Goal: Task Accomplishment & Management: Use online tool/utility

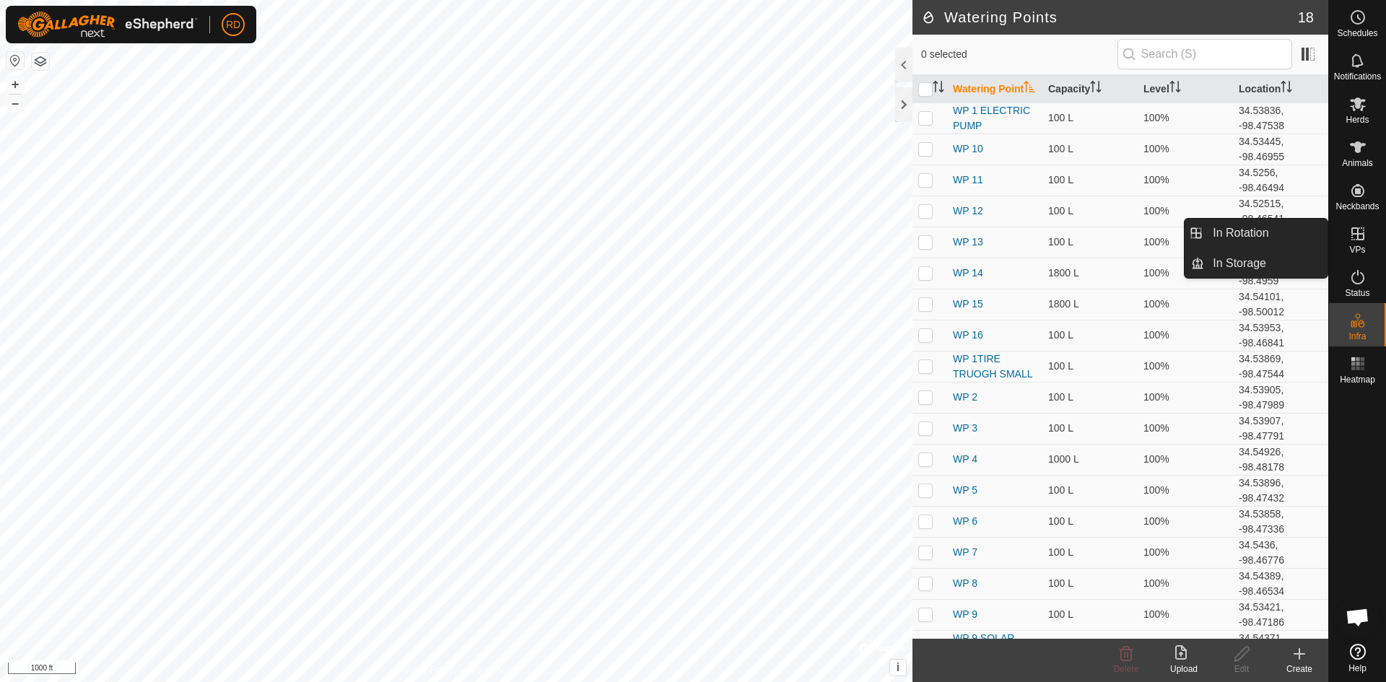
click at [1346, 231] on es-virtualpaddocks-svg-icon at bounding box center [1357, 233] width 26 height 23
click at [1253, 228] on link "In Rotation" at bounding box center [1265, 233] width 123 height 29
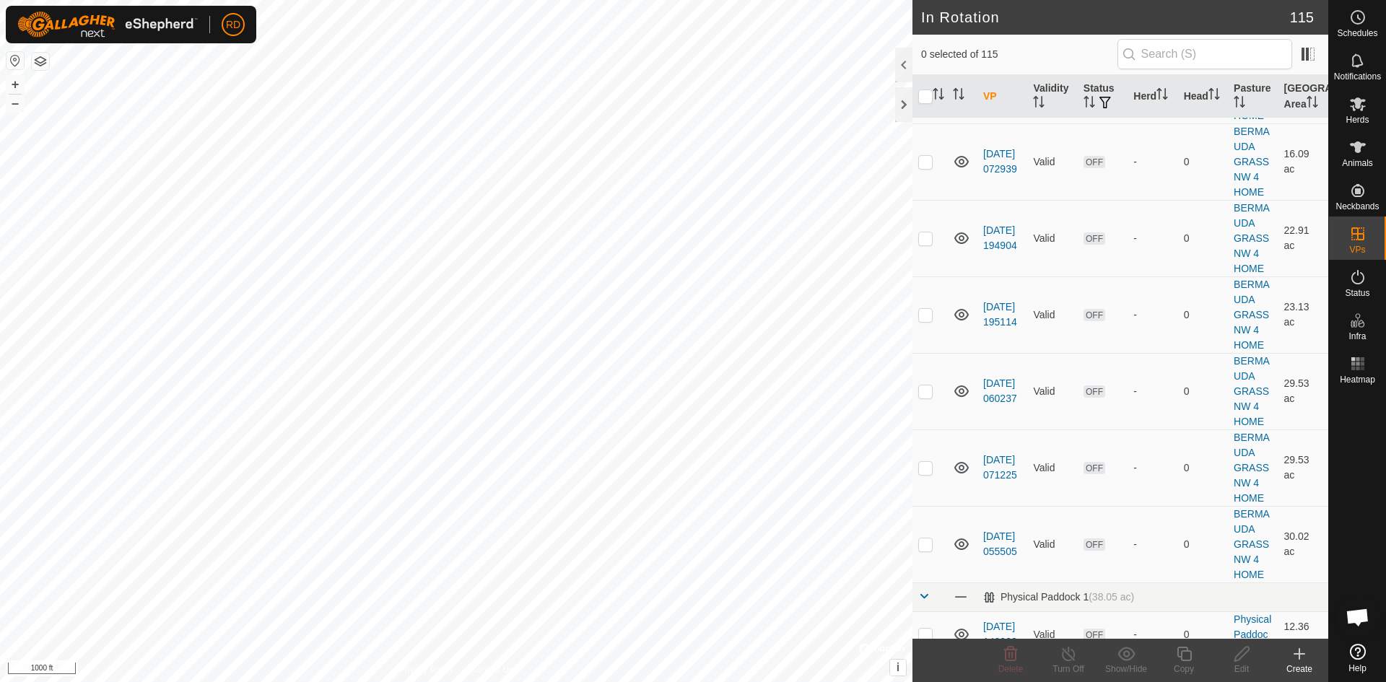
scroll to position [4736, 0]
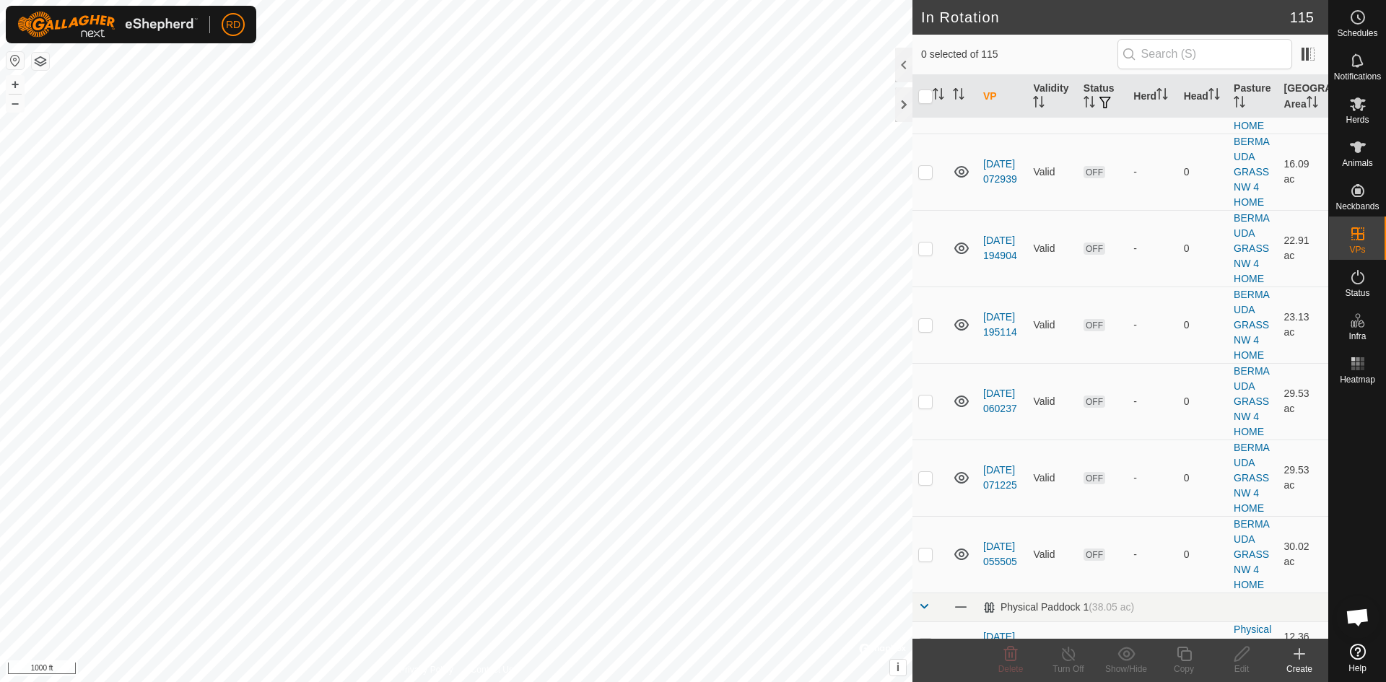
checkbox input "true"
click at [12, 84] on button "+" at bounding box center [14, 84] width 17 height 17
click at [14, 84] on button "+" at bounding box center [14, 84] width 17 height 17
click at [9, 80] on button "+" at bounding box center [14, 84] width 17 height 17
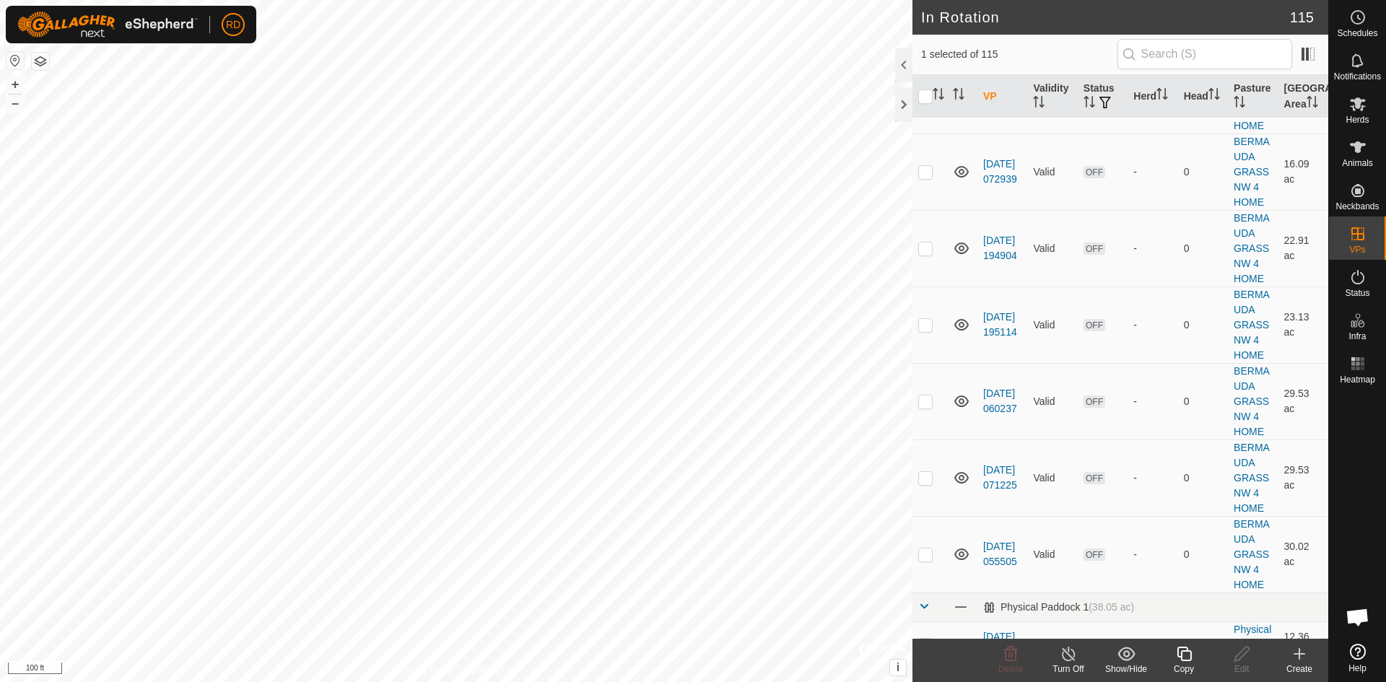
click at [1181, 657] on icon at bounding box center [1183, 654] width 14 height 14
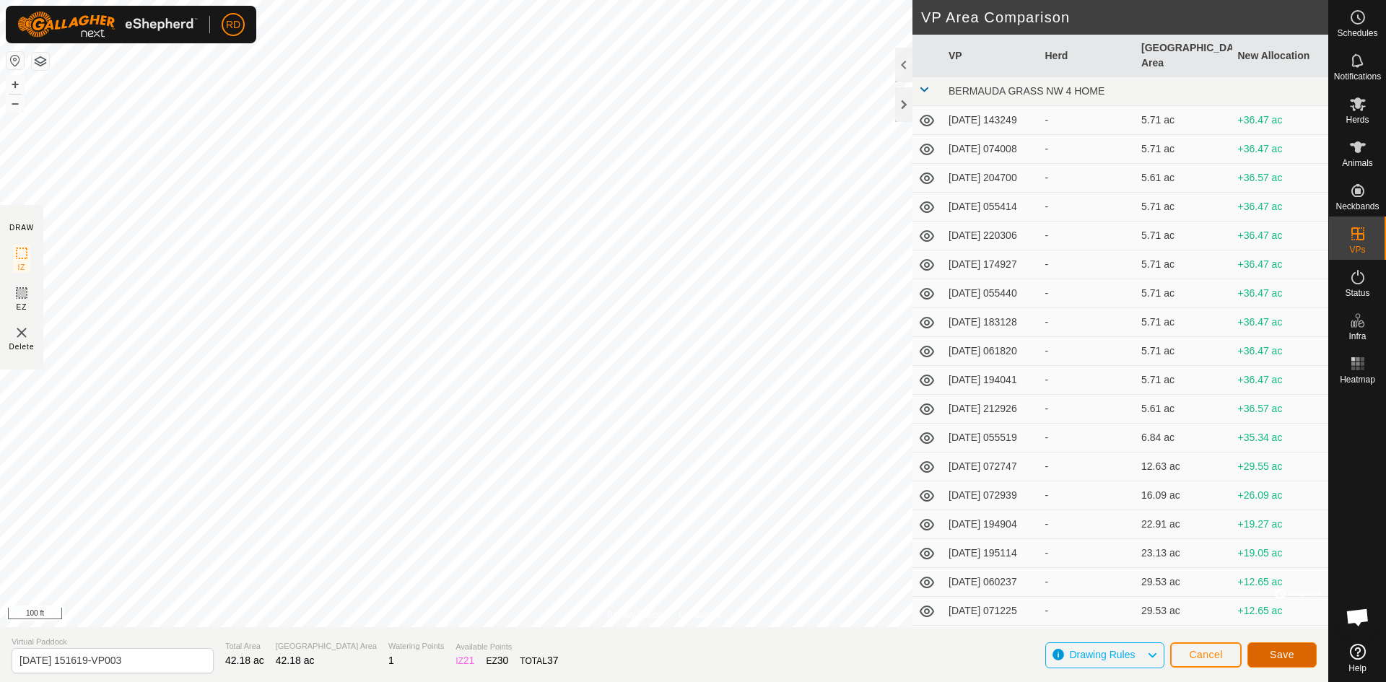
click at [1290, 658] on span "Save" at bounding box center [1281, 655] width 25 height 12
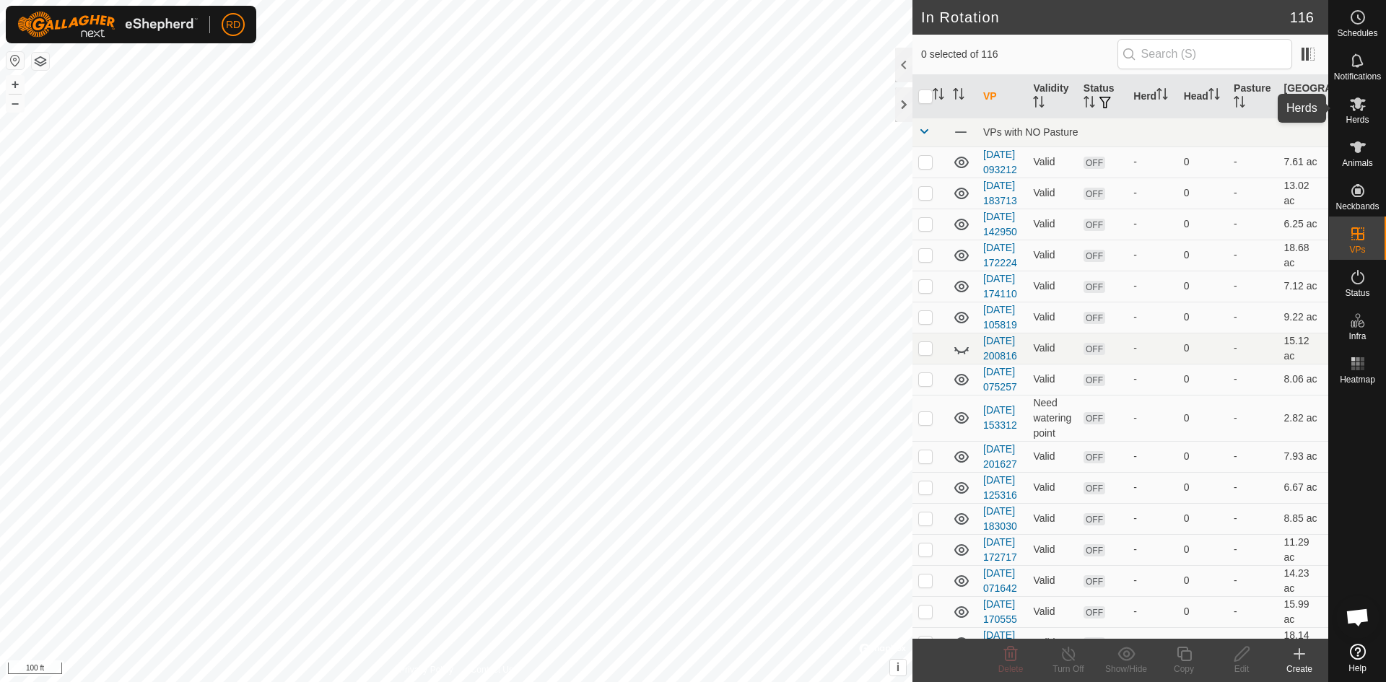
click at [1355, 102] on icon at bounding box center [1357, 104] width 16 height 14
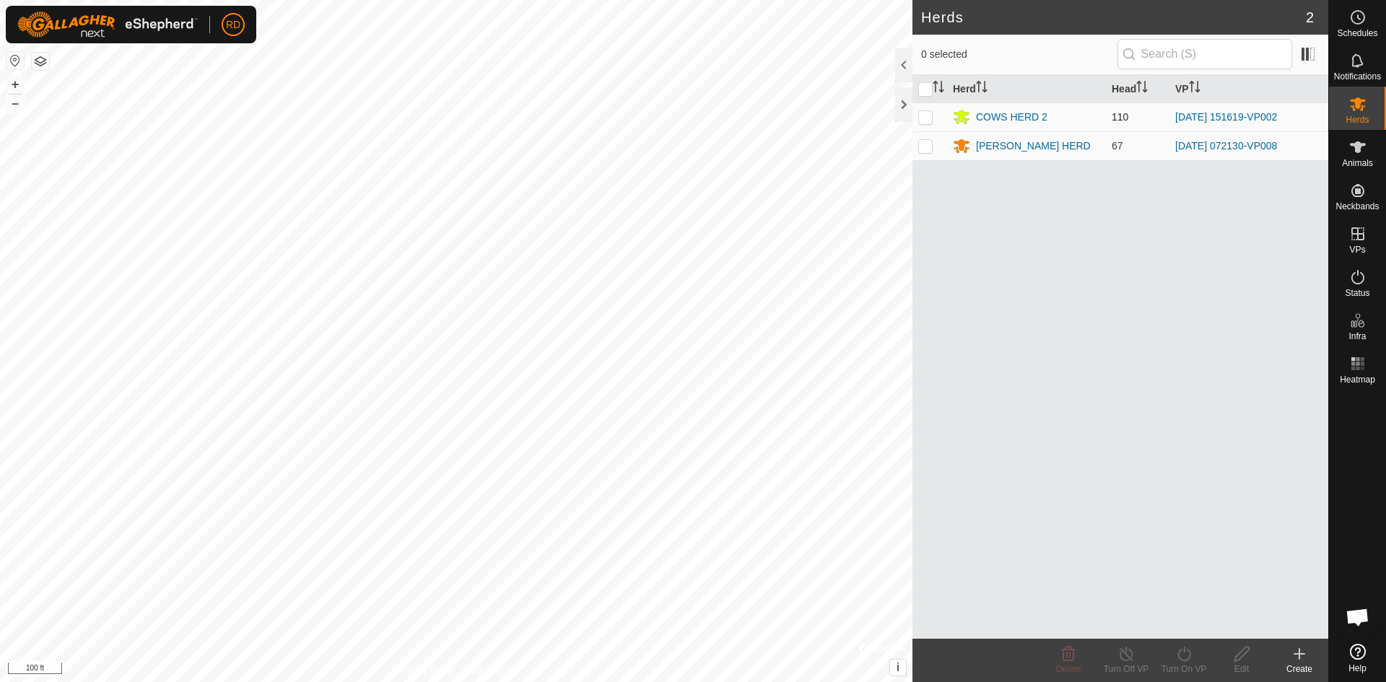
click at [922, 118] on p-checkbox at bounding box center [925, 117] width 14 height 12
checkbox input "true"
click at [1184, 652] on icon at bounding box center [1183, 654] width 13 height 14
click at [1190, 618] on link "Now" at bounding box center [1226, 622] width 143 height 29
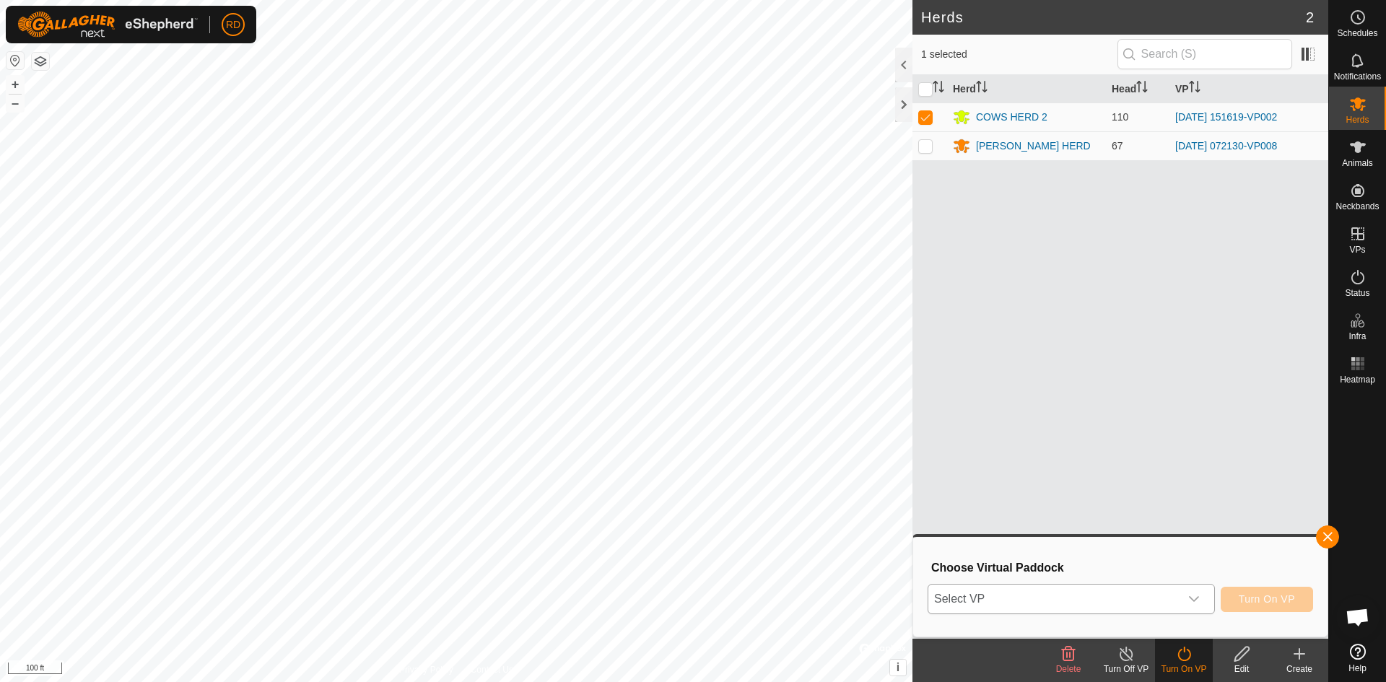
click at [1202, 600] on div "dropdown trigger" at bounding box center [1193, 599] width 29 height 29
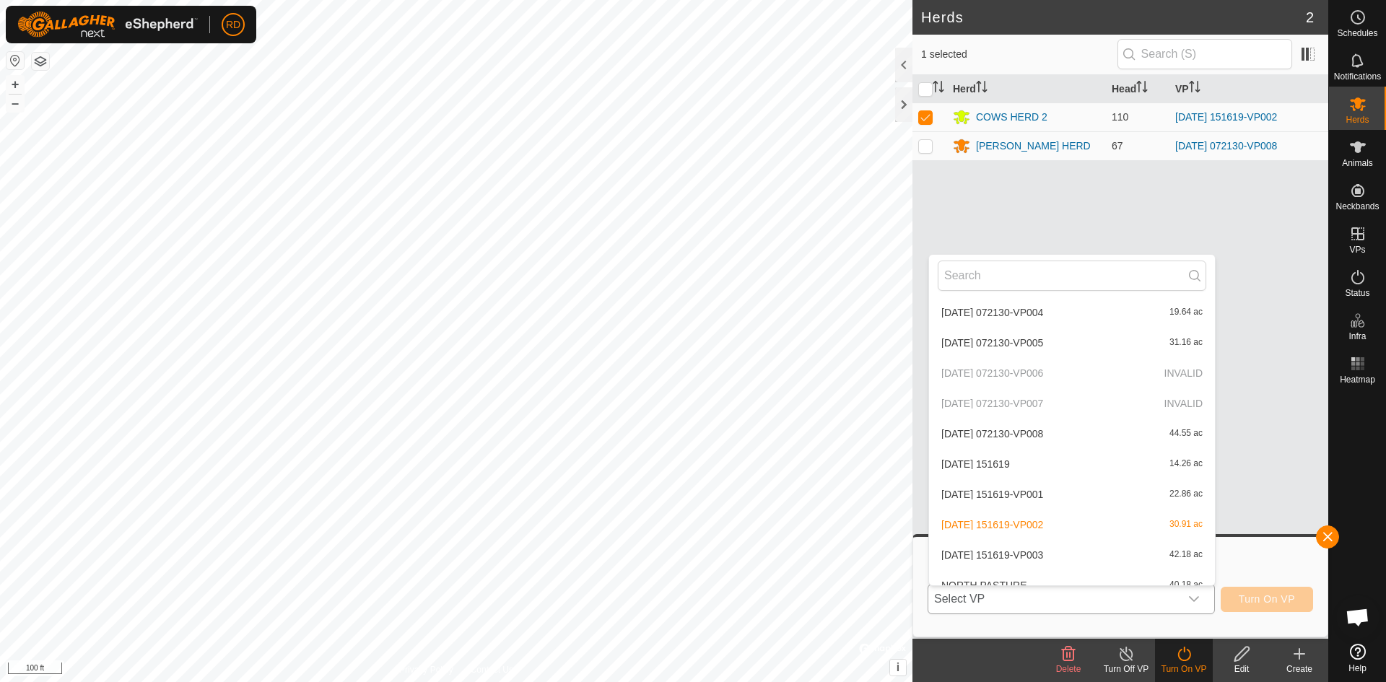
scroll to position [2416, 0]
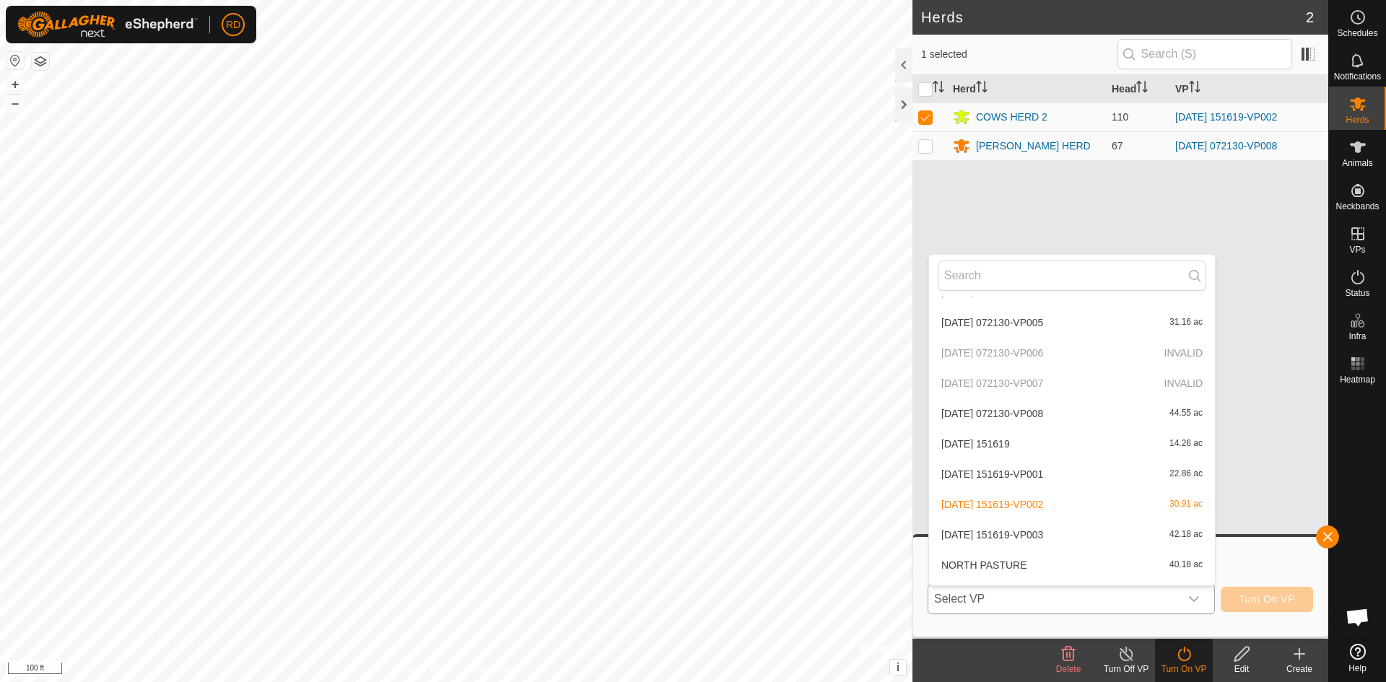
click at [1034, 538] on li "2025-09-13 151619-VP003 42.18 ac" at bounding box center [1072, 534] width 286 height 29
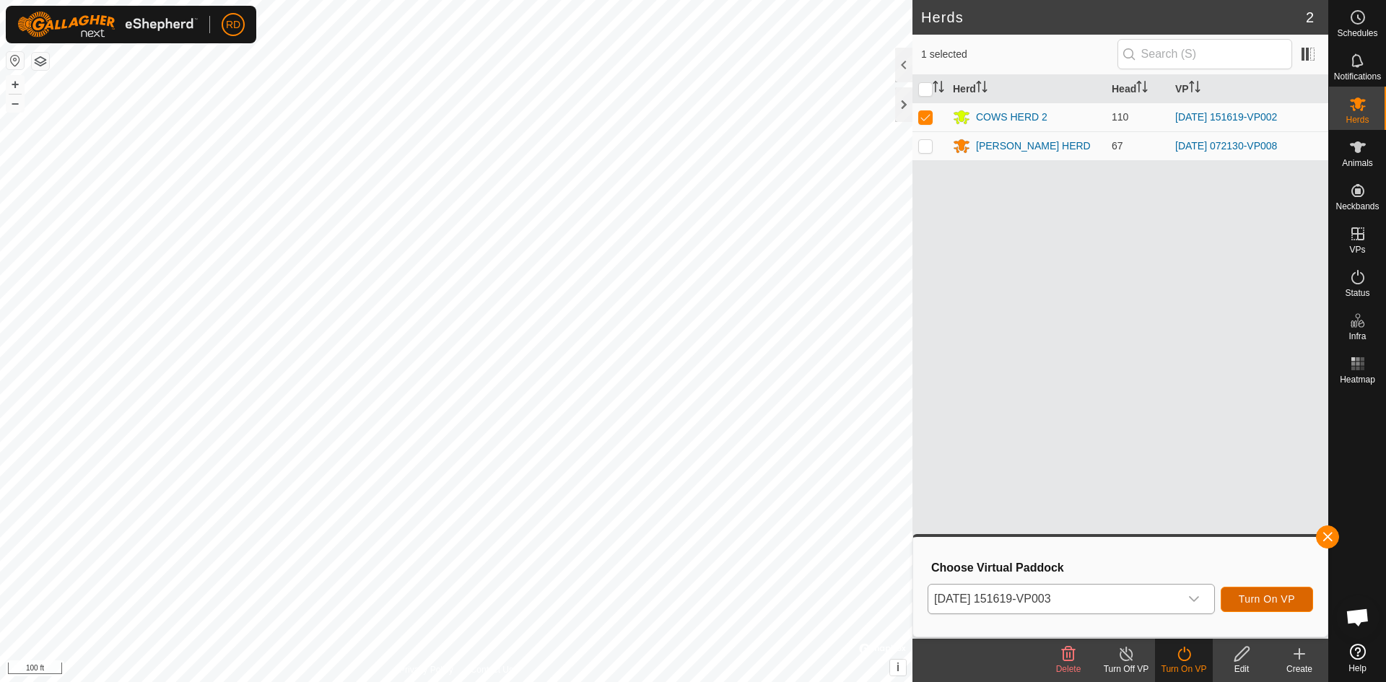
click at [1278, 603] on span "Turn On VP" at bounding box center [1266, 599] width 56 height 12
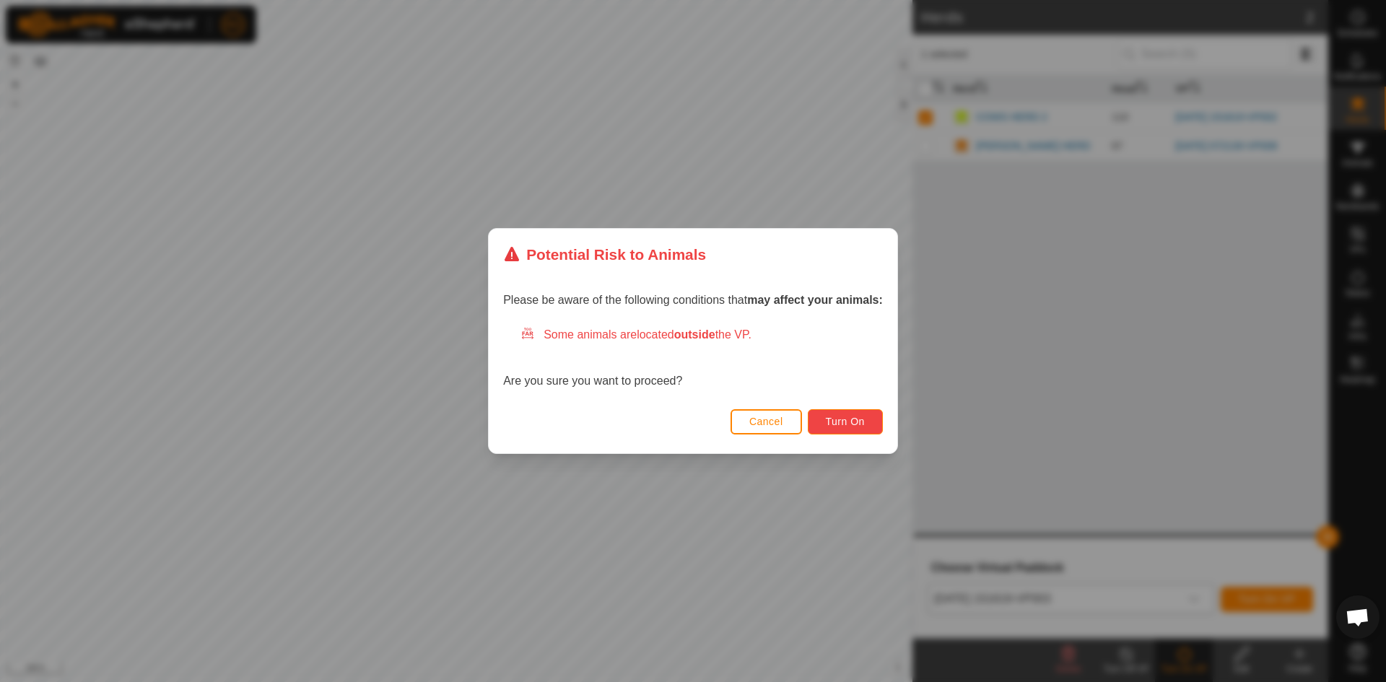
click at [858, 426] on span "Turn On" at bounding box center [845, 422] width 39 height 12
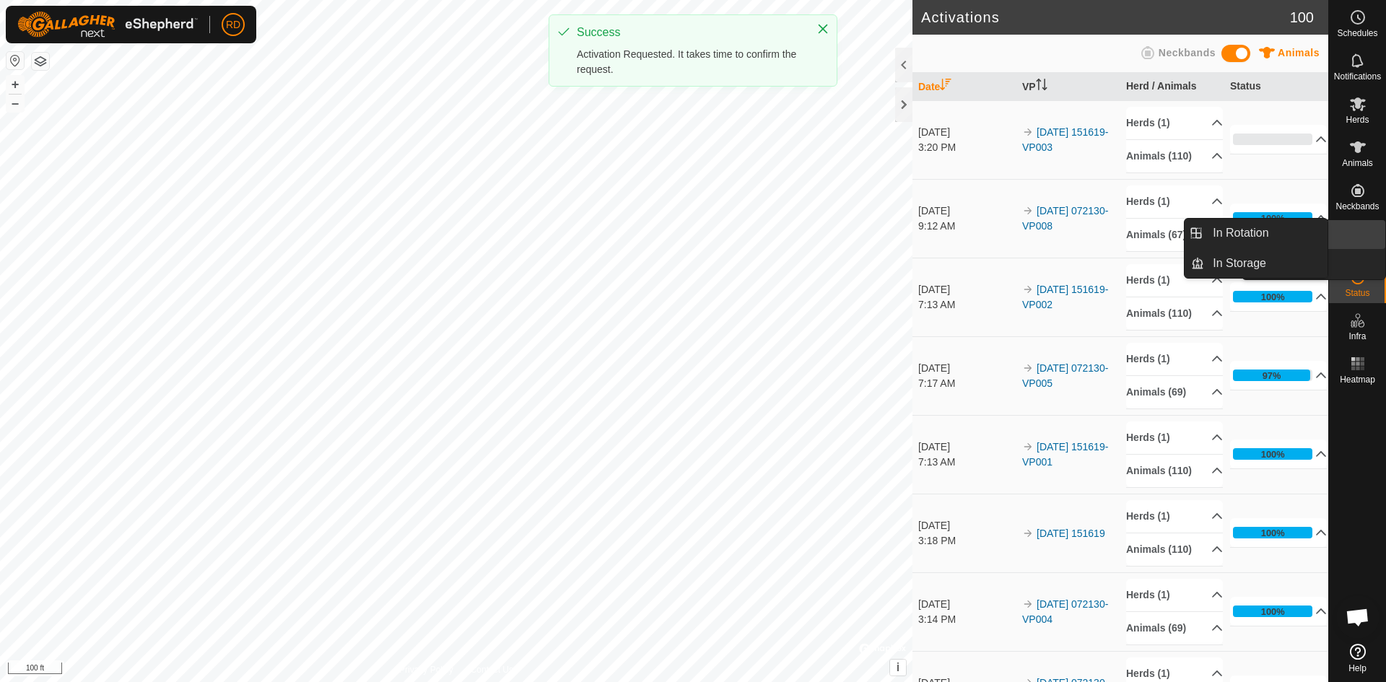
click at [1357, 232] on link "In Rotation" at bounding box center [1322, 234] width 123 height 29
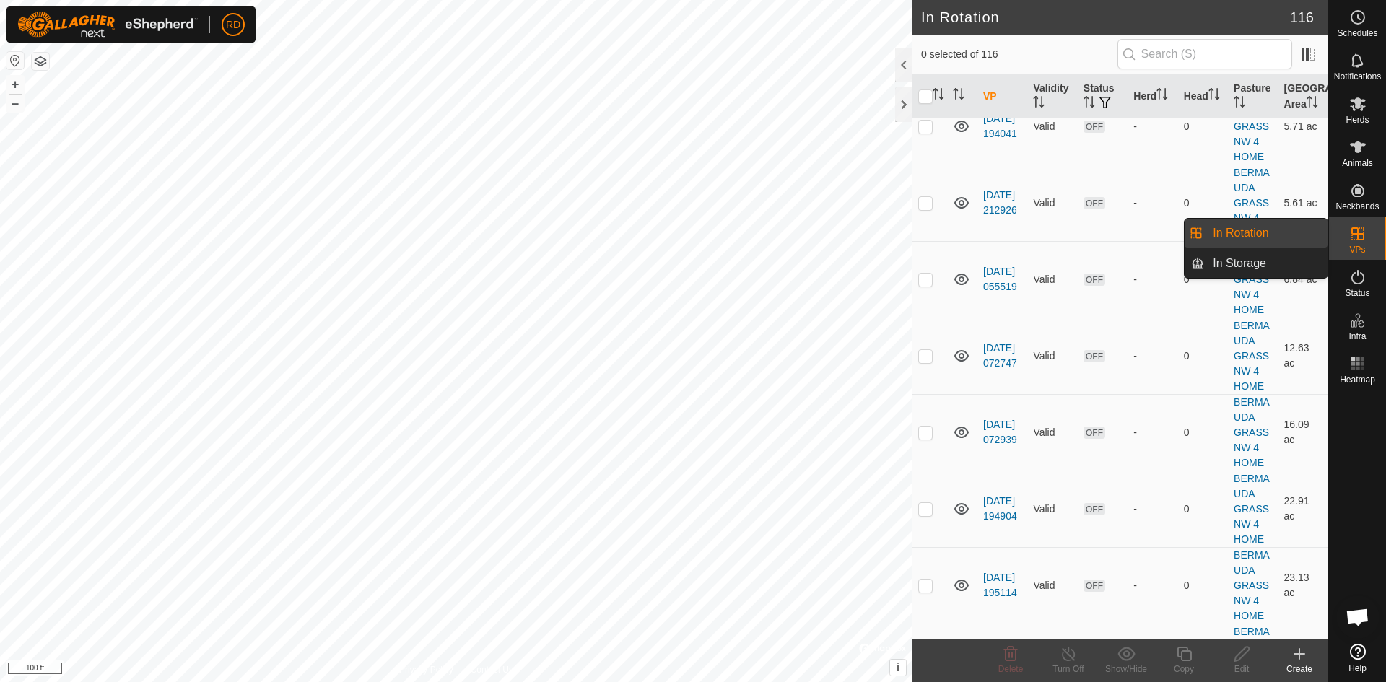
scroll to position [4541, 0]
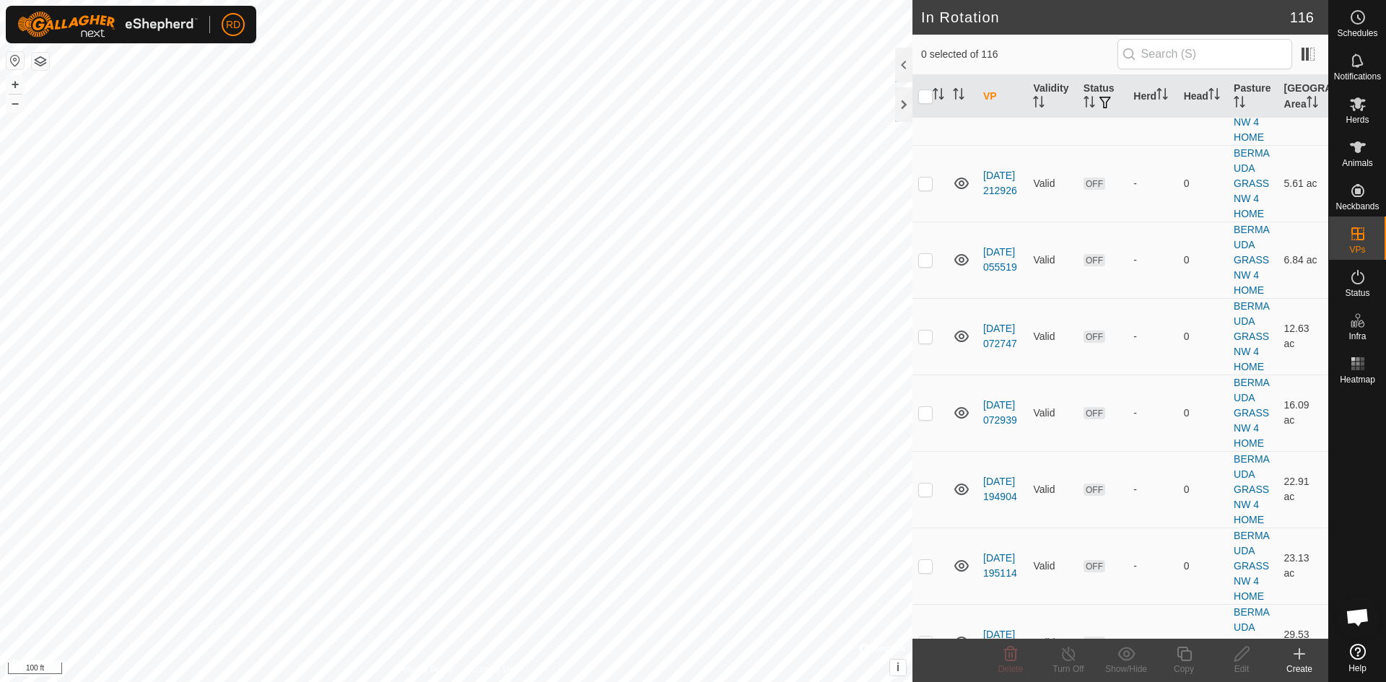
checkbox input "true"
click at [17, 104] on button "–" at bounding box center [14, 103] width 17 height 17
click at [17, 105] on button "–" at bounding box center [14, 103] width 17 height 17
click at [20, 110] on button "–" at bounding box center [14, 103] width 17 height 17
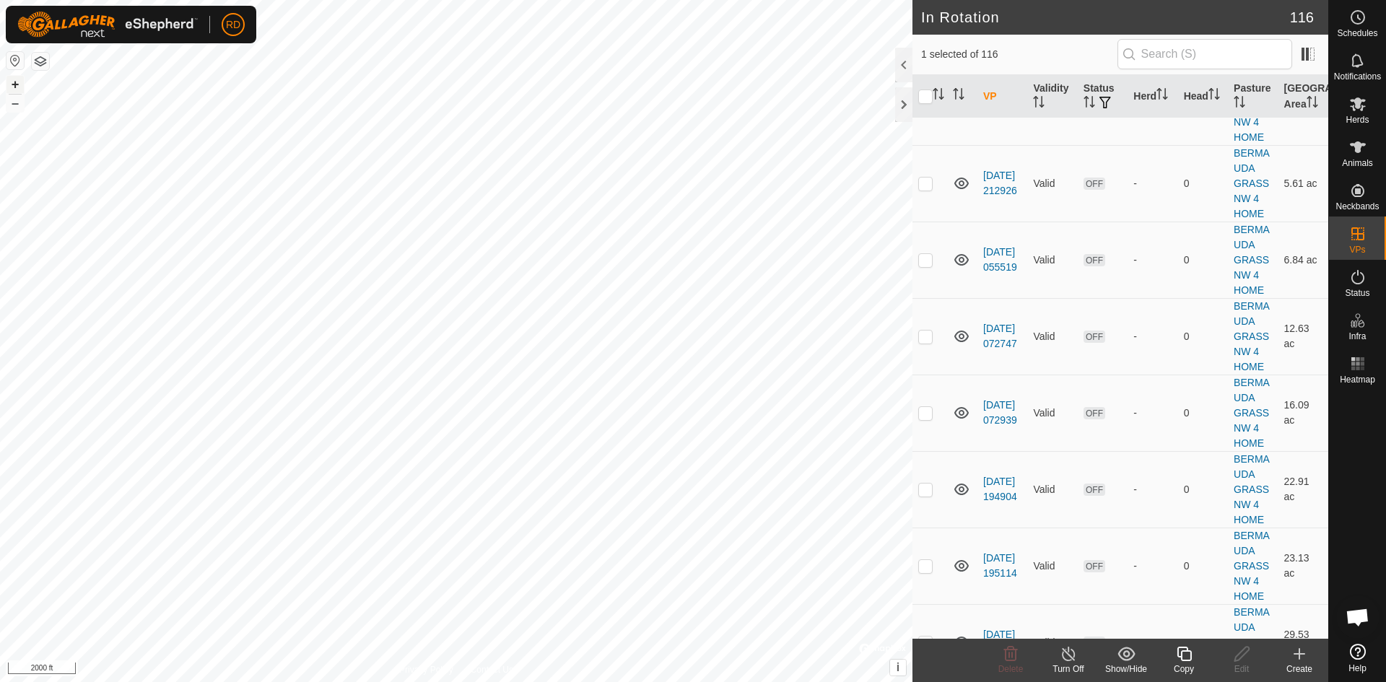
click at [19, 83] on button "+" at bounding box center [14, 84] width 17 height 17
click at [14, 84] on button "+" at bounding box center [14, 84] width 17 height 17
click at [662, 0] on html "RD Schedules Notifications Herds Animals Neckbands VPs Status Infra Heatmap Hel…" at bounding box center [693, 341] width 1386 height 682
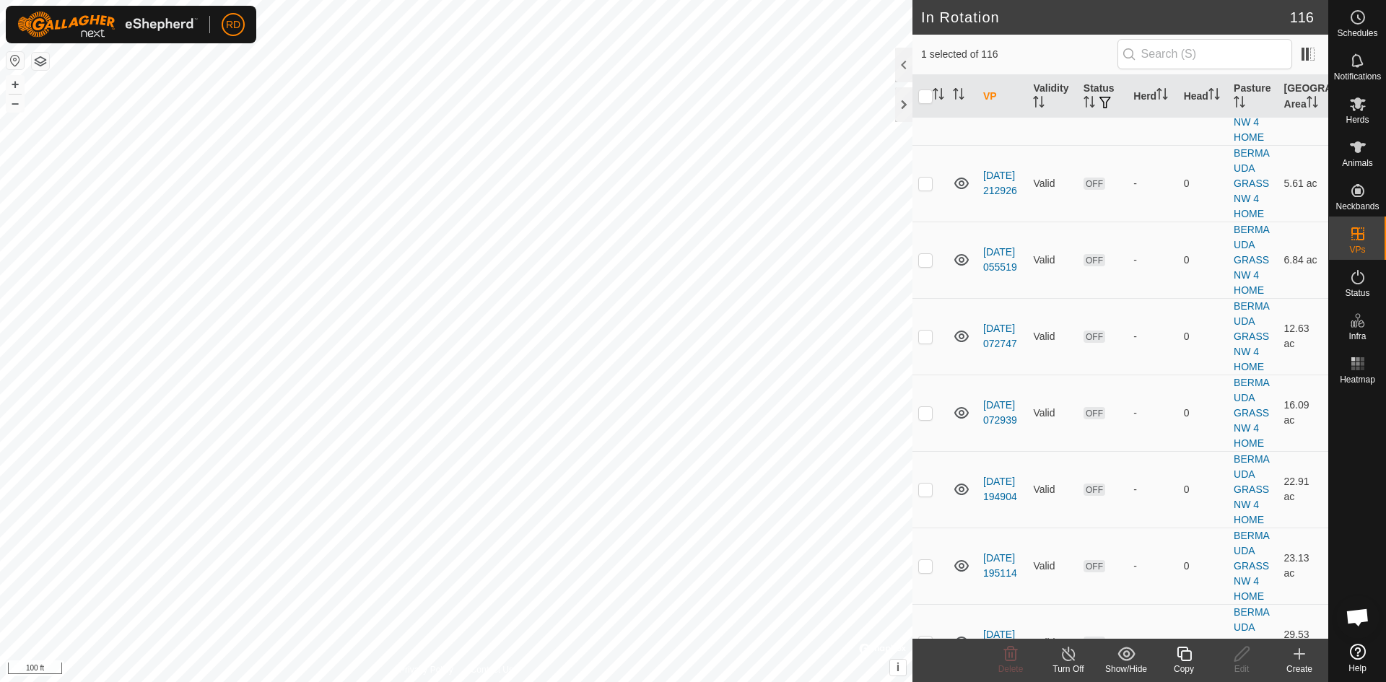
click at [1181, 655] on icon at bounding box center [1183, 654] width 14 height 14
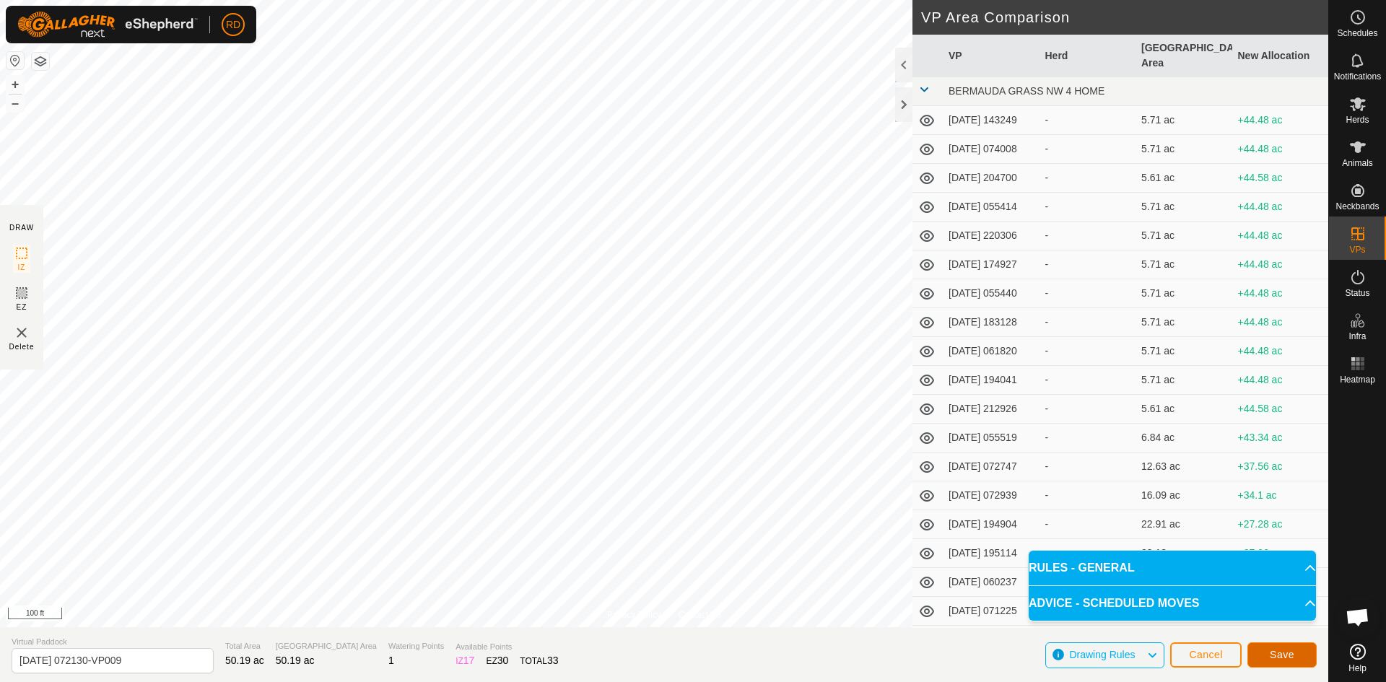
click at [1274, 660] on span "Save" at bounding box center [1281, 655] width 25 height 12
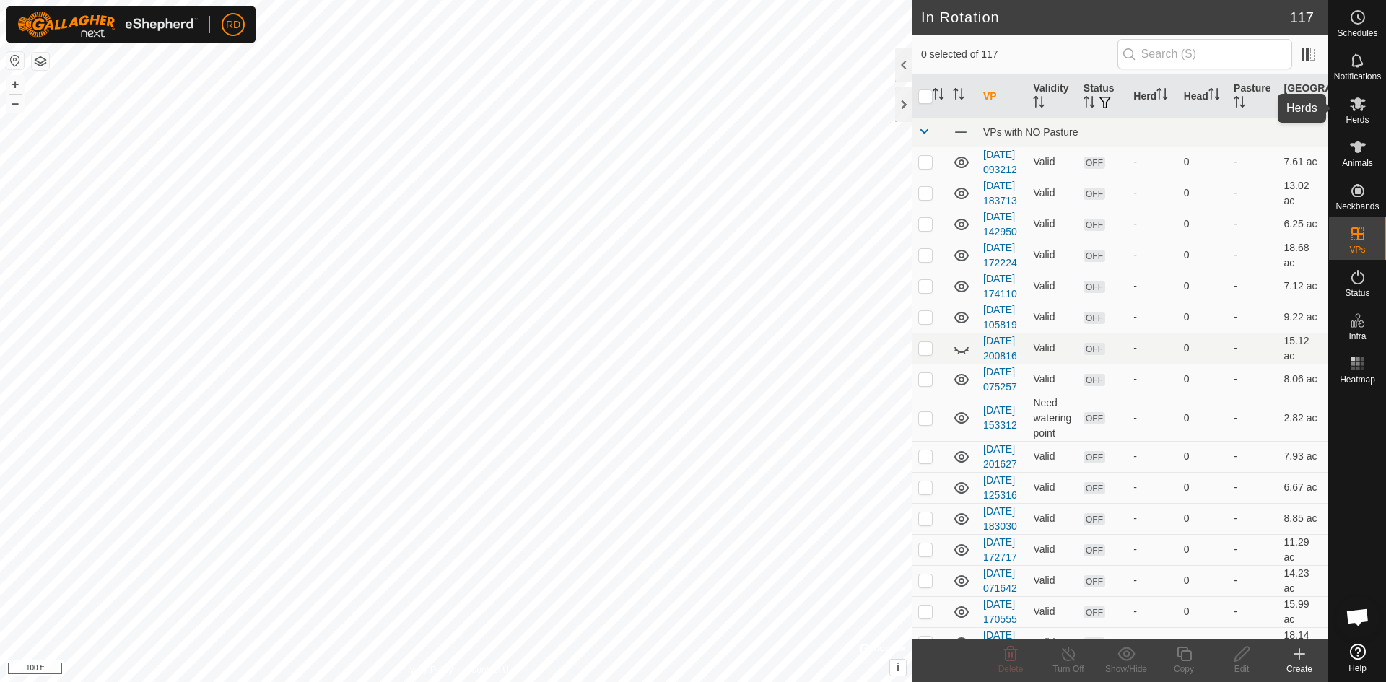
click at [1362, 109] on icon at bounding box center [1357, 103] width 17 height 17
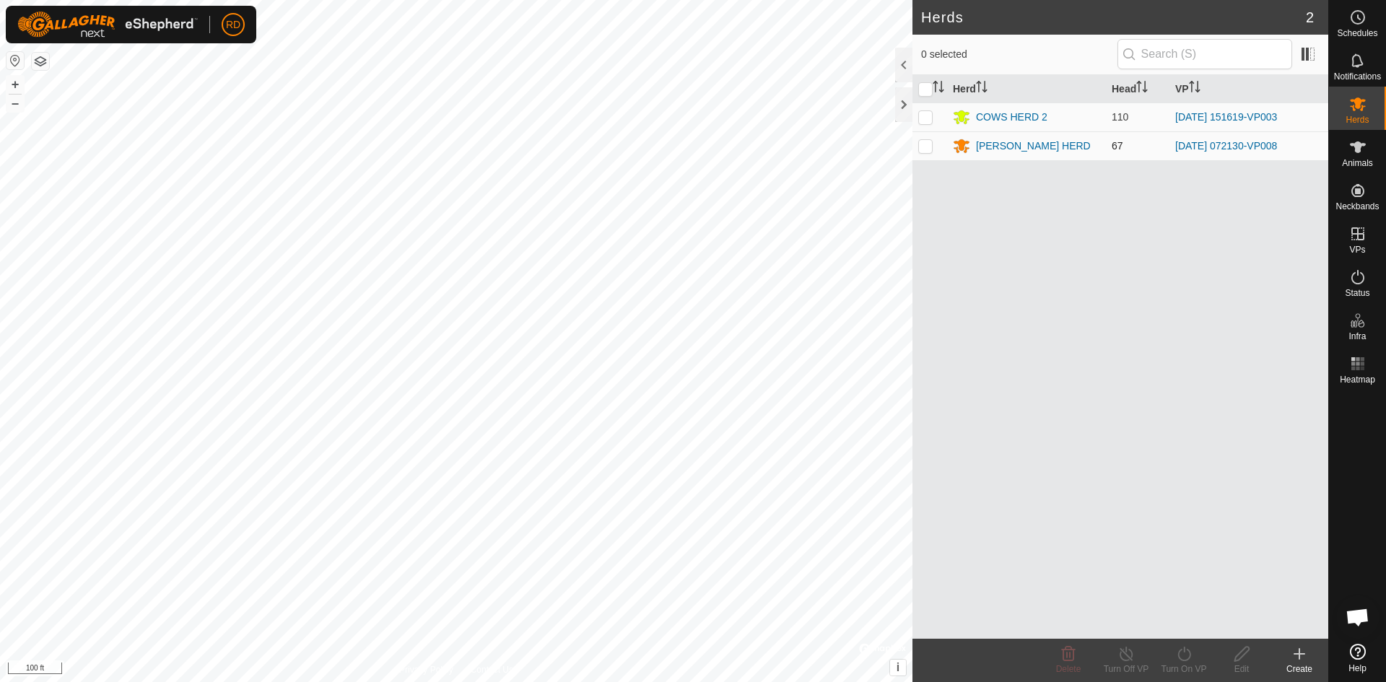
click at [925, 146] on p-checkbox at bounding box center [925, 146] width 14 height 12
checkbox input "true"
click at [1181, 659] on icon at bounding box center [1183, 654] width 13 height 14
click at [1172, 626] on link "Now" at bounding box center [1226, 622] width 143 height 29
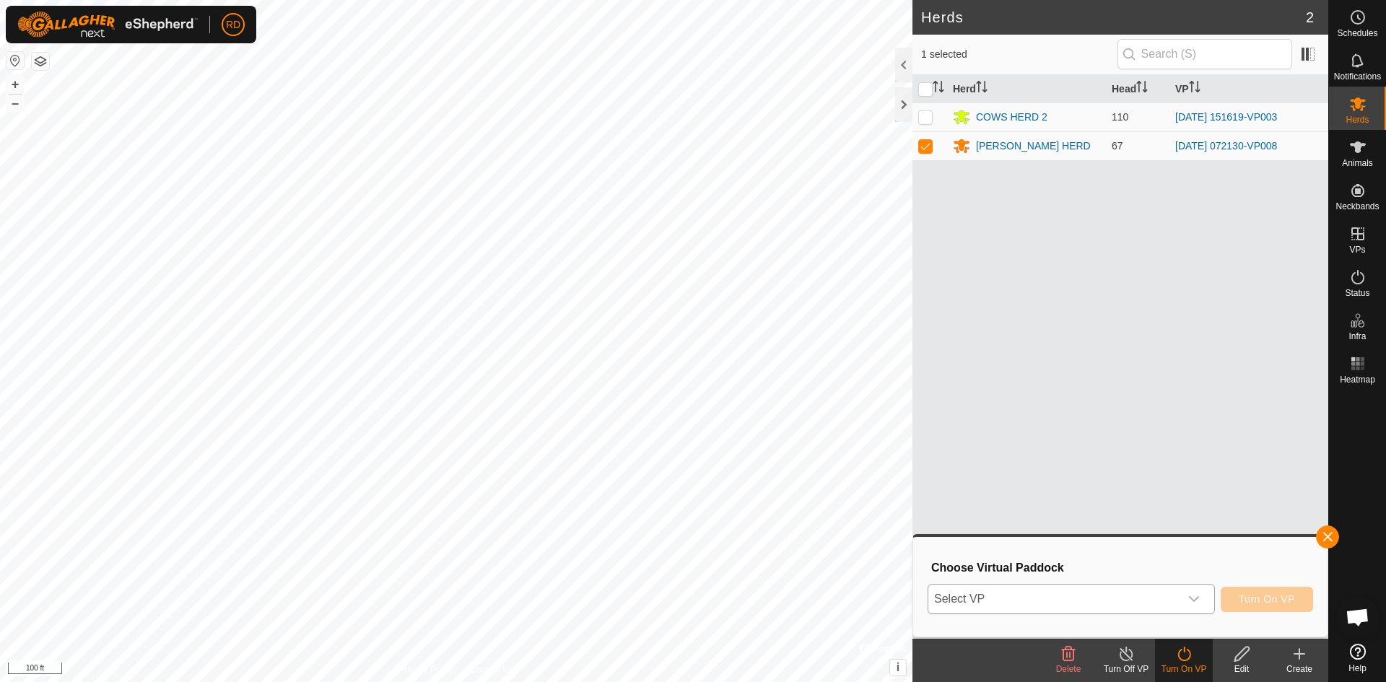
click at [1194, 598] on icon "dropdown trigger" at bounding box center [1194, 599] width 12 height 12
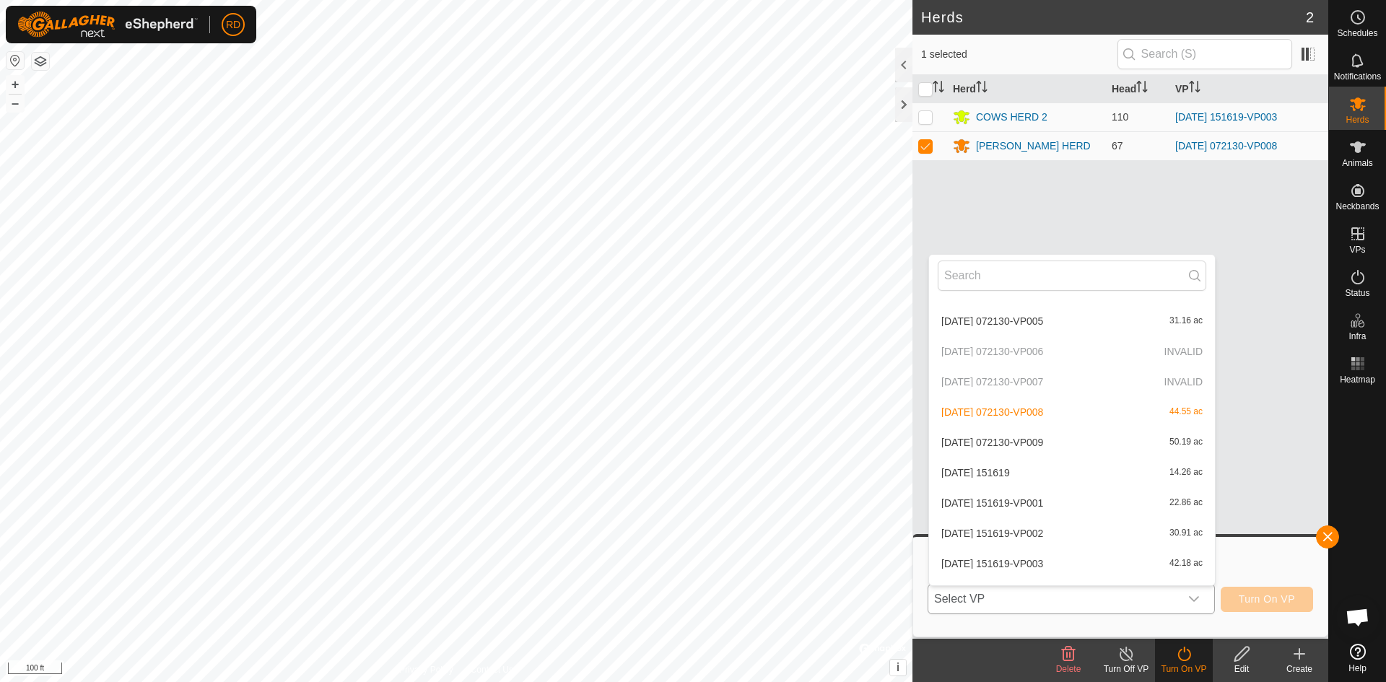
scroll to position [2407, 0]
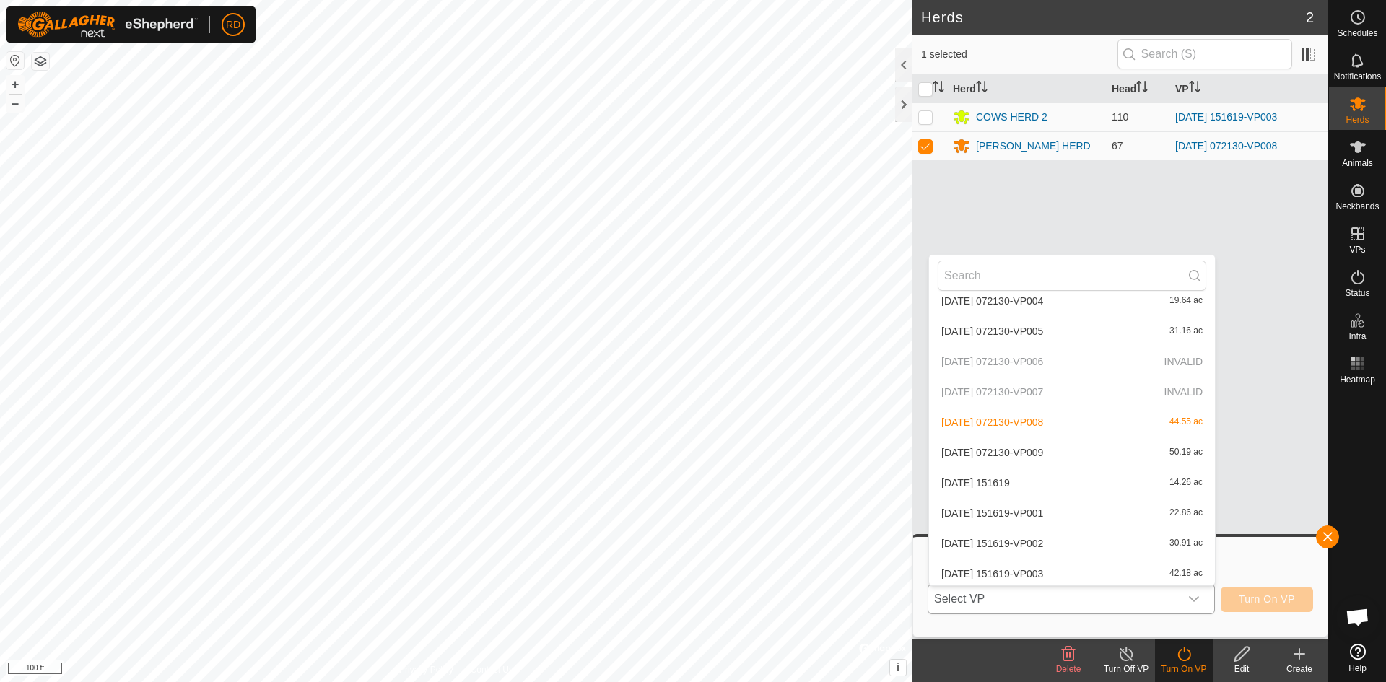
click at [1001, 451] on li "[DATE] 072130-VP009 50.19 ac" at bounding box center [1072, 452] width 286 height 29
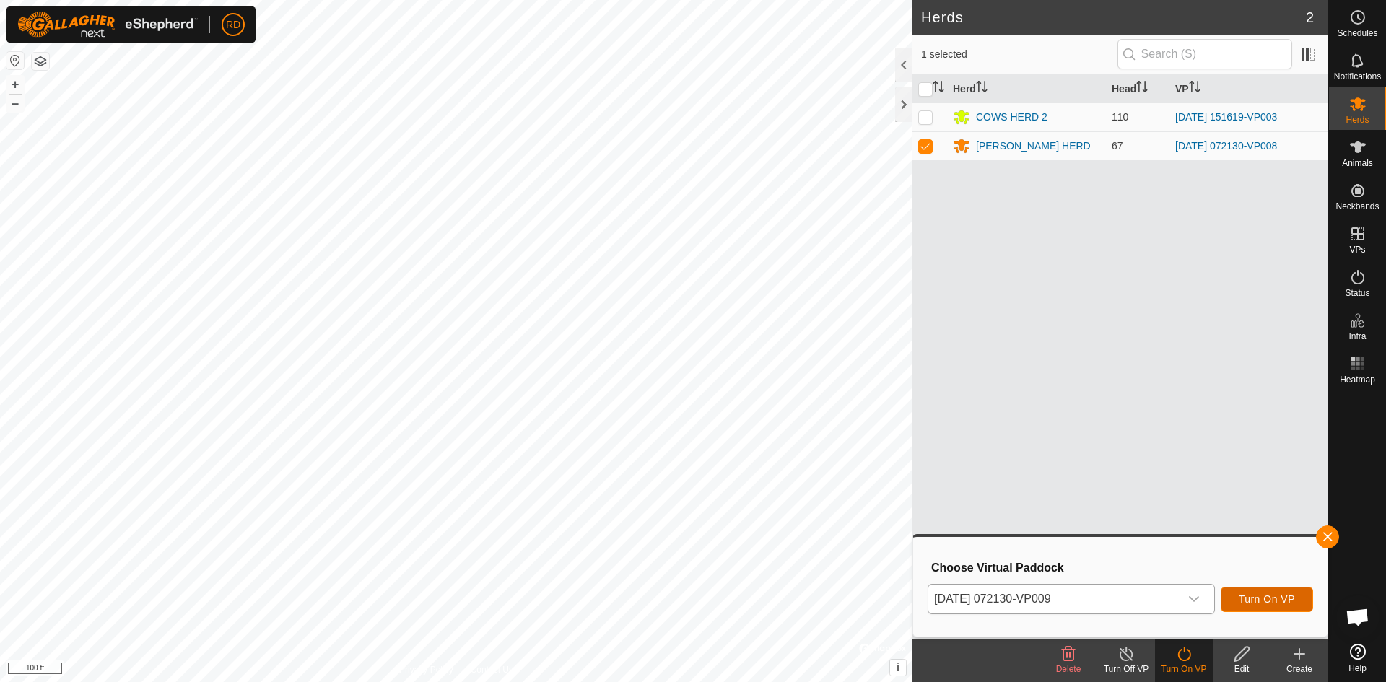
click at [1267, 598] on span "Turn On VP" at bounding box center [1266, 599] width 56 height 12
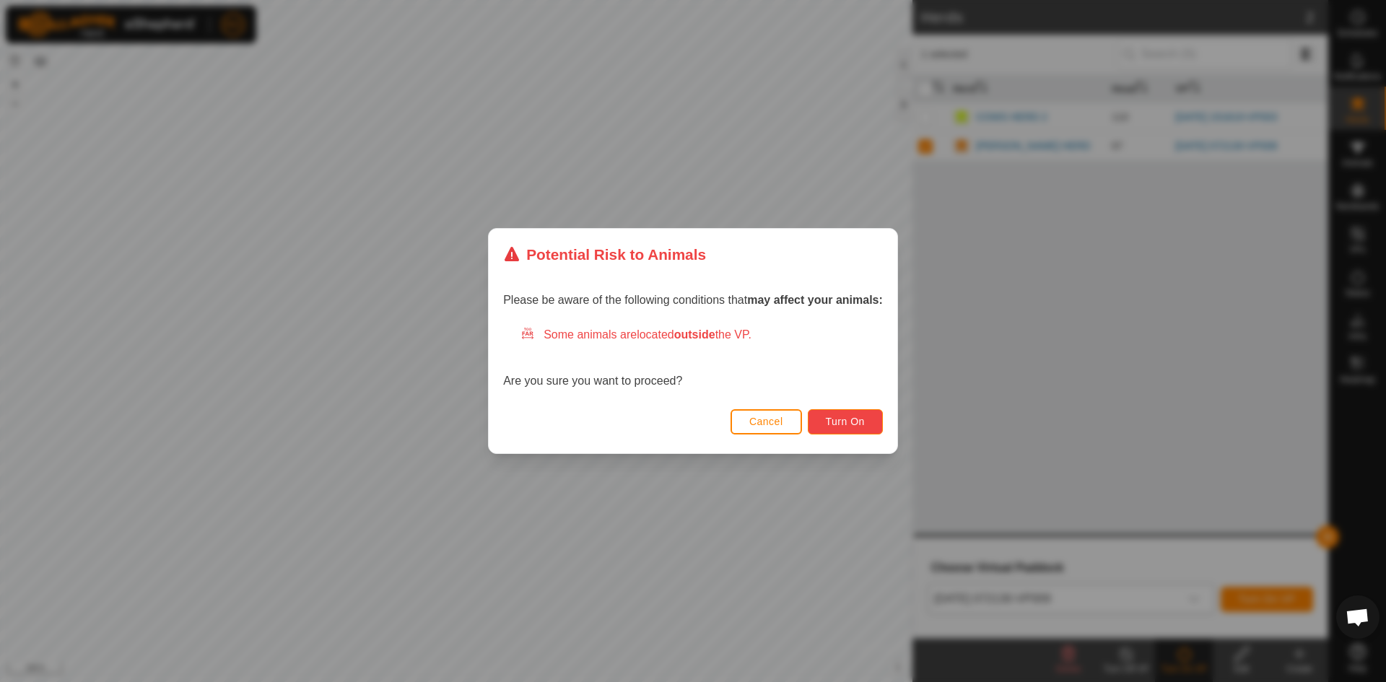
click at [847, 424] on span "Turn On" at bounding box center [845, 422] width 39 height 12
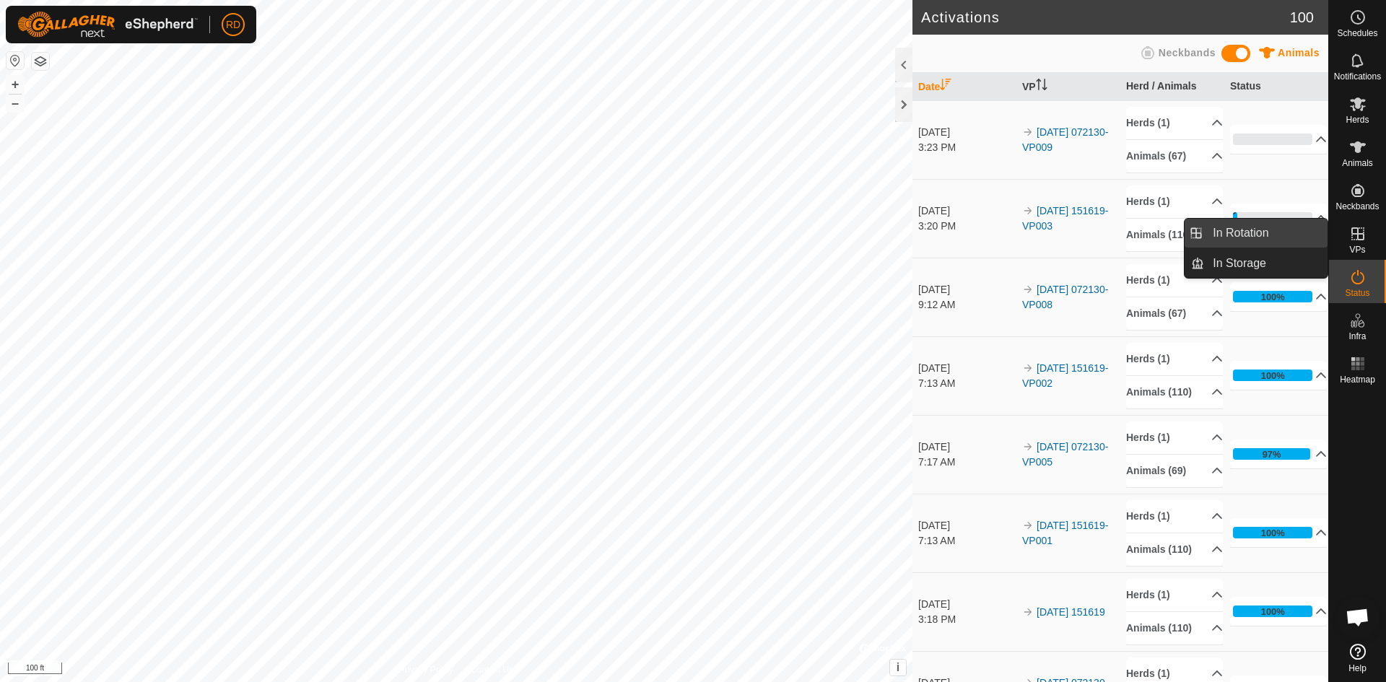
click at [1245, 231] on link "In Rotation" at bounding box center [1265, 233] width 123 height 29
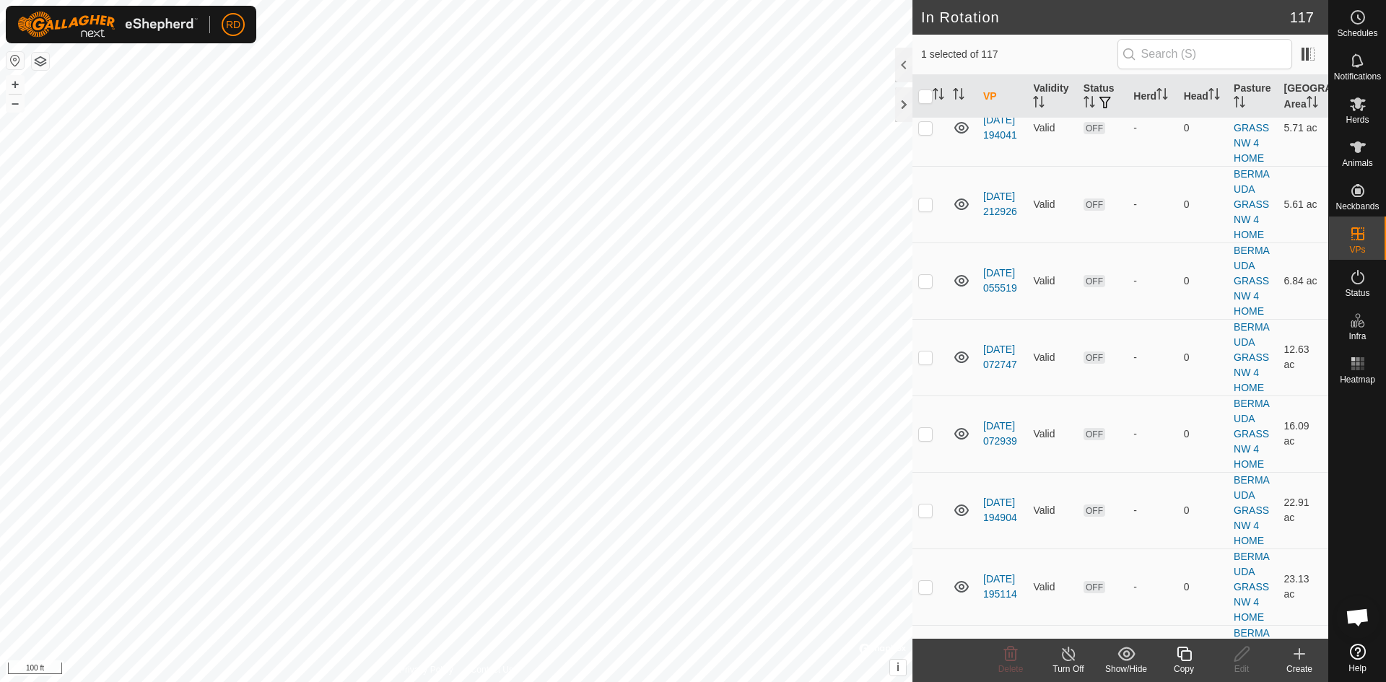
scroll to position [4561, 0]
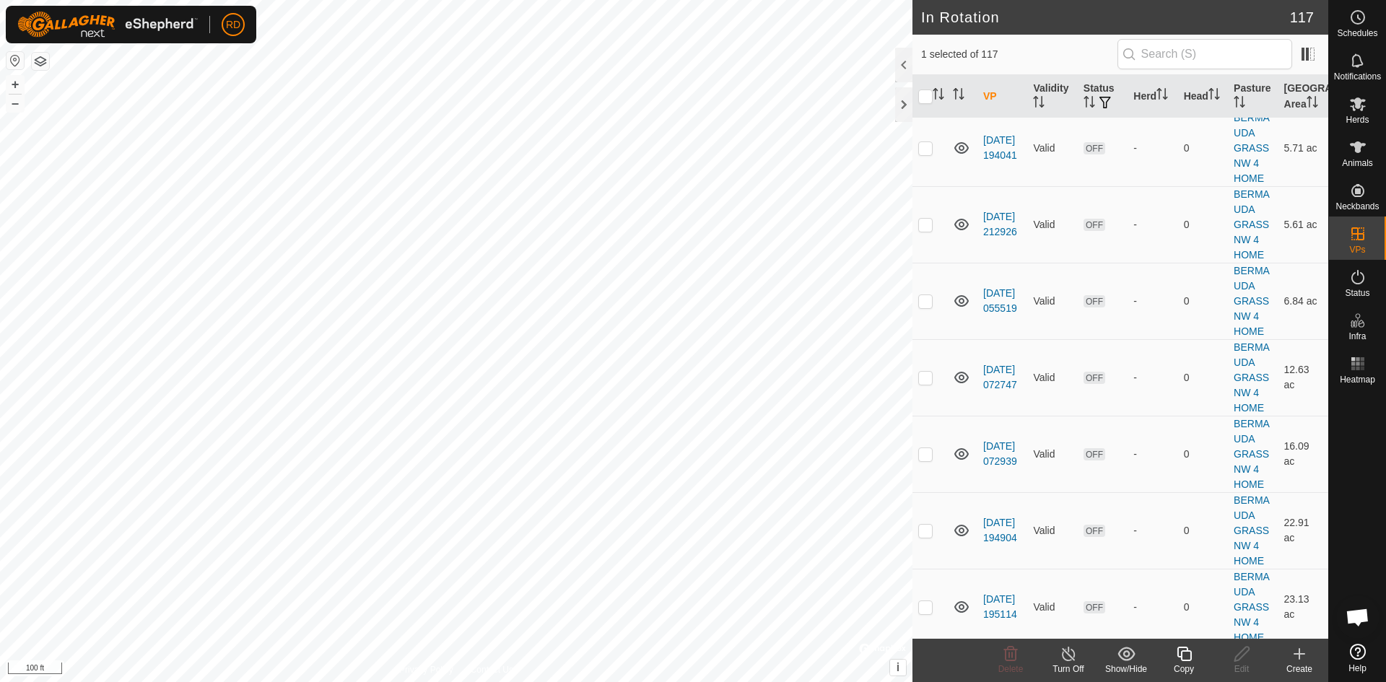
checkbox input "false"
